Goal: Information Seeking & Learning: Understand process/instructions

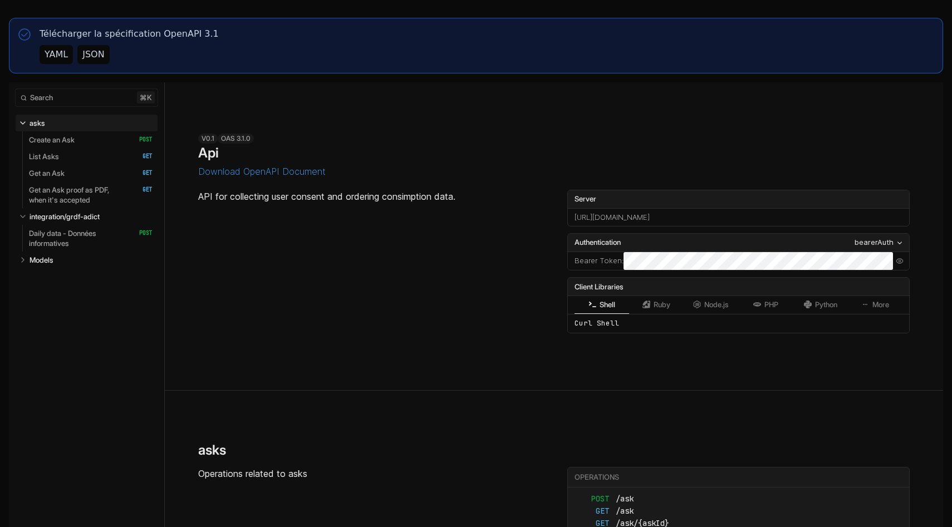
select select "**********"
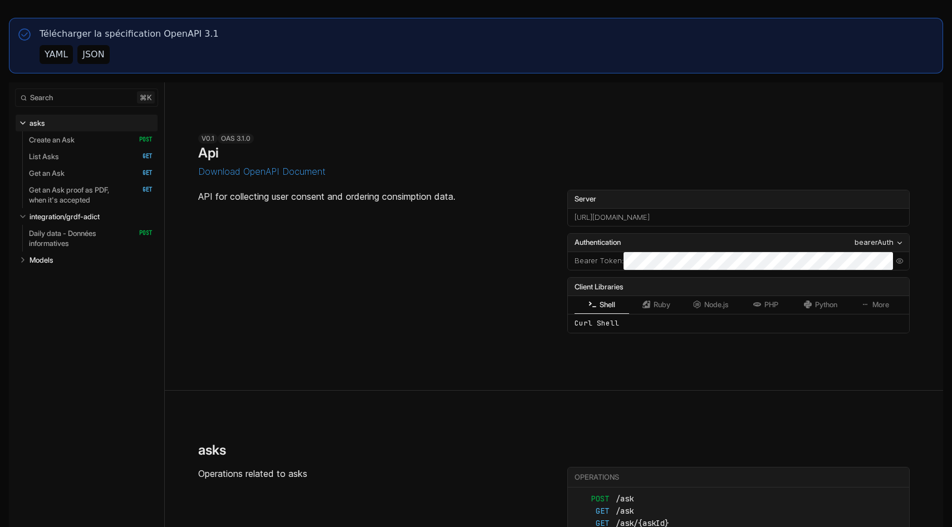
select select "**********"
